Goal: Use online tool/utility

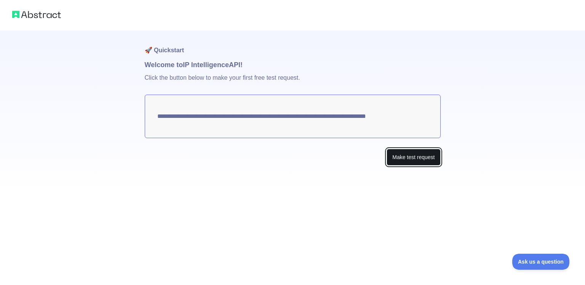
click at [401, 156] on button "Make test request" at bounding box center [414, 157] width 54 height 17
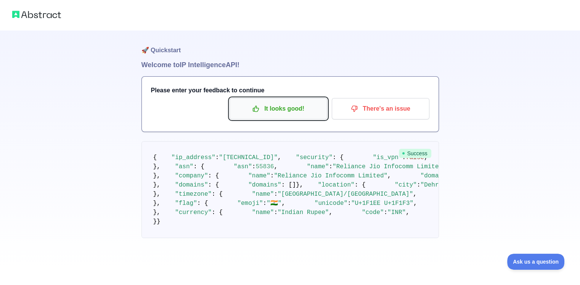
click at [287, 110] on p "It looks good!" at bounding box center [278, 108] width 86 height 13
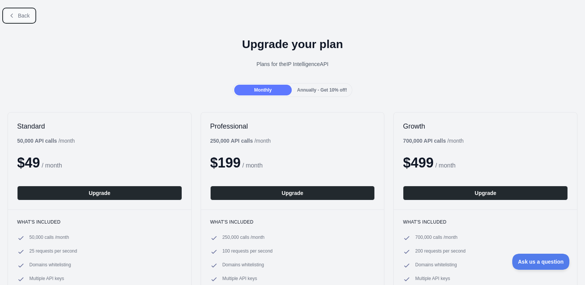
click at [28, 19] on button "Back" at bounding box center [19, 15] width 31 height 13
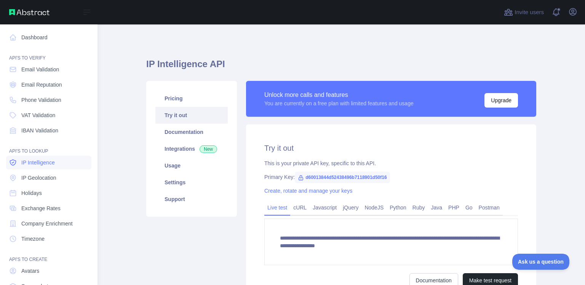
click at [63, 162] on link "IP Intelligence" at bounding box center [48, 163] width 85 height 14
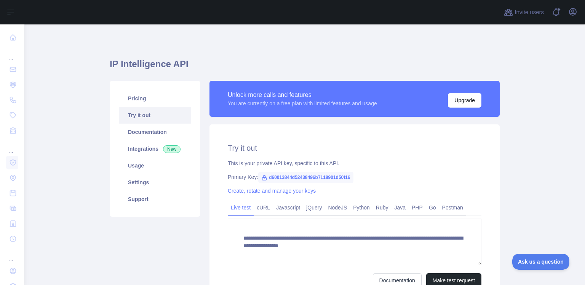
click at [147, 116] on link "Try it out" at bounding box center [155, 115] width 72 height 17
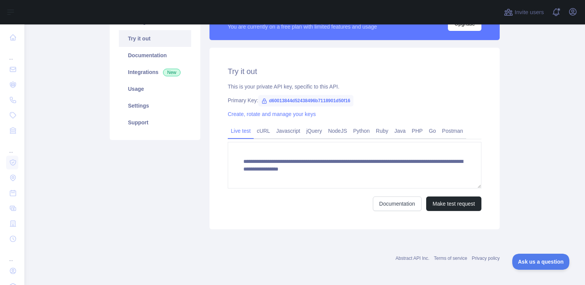
scroll to position [76, 0]
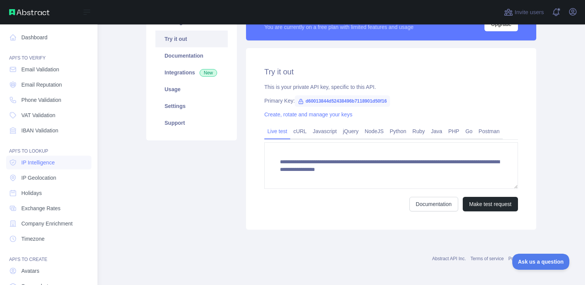
click at [25, 13] on img at bounding box center [29, 12] width 40 height 6
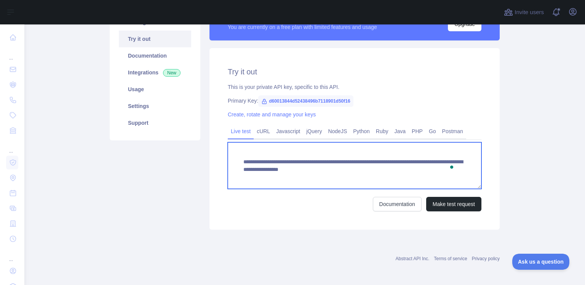
drag, startPoint x: 284, startPoint y: 175, endPoint x: 237, endPoint y: 161, distance: 49.0
click at [237, 161] on textarea "**********" at bounding box center [355, 165] width 254 height 47
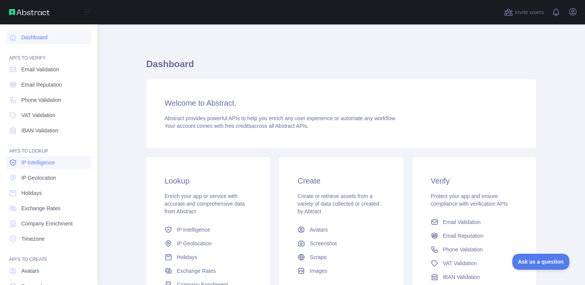
click at [47, 160] on span "IP Intelligence" at bounding box center [38, 163] width 34 height 8
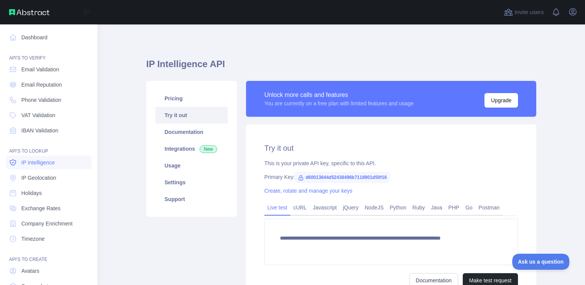
type textarea "**********"
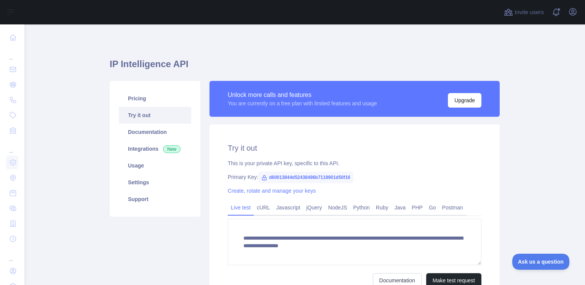
scroll to position [77, 0]
